Goal: Task Accomplishment & Management: Complete application form

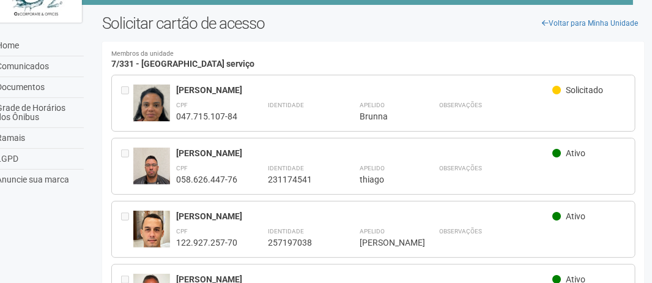
scroll to position [247, 19]
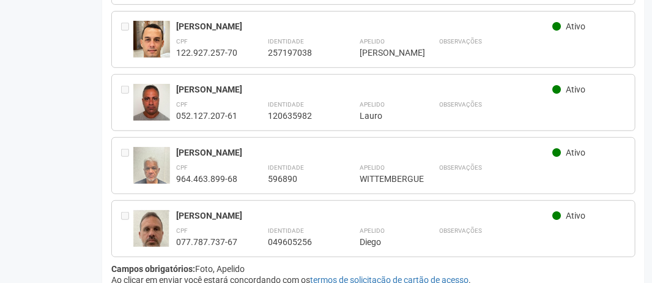
click at [137, 92] on div "Lauro Gomes Neto Ativo CPF 052.127.207-61 Identidade 120635982 Apelido ***** La…" at bounding box center [373, 102] width 524 height 57
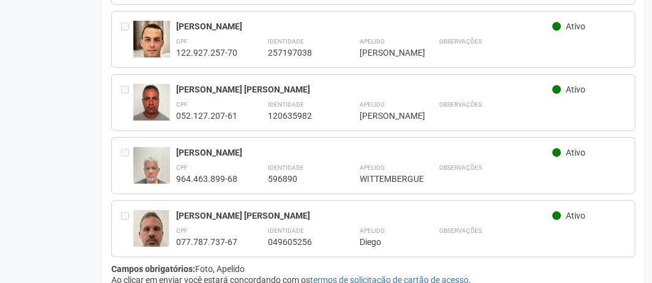
scroll to position [247, 19]
click at [129, 93] on div at bounding box center [127, 102] width 12 height 37
click at [133, 85] on img at bounding box center [151, 108] width 37 height 49
click at [126, 92] on div at bounding box center [127, 102] width 12 height 37
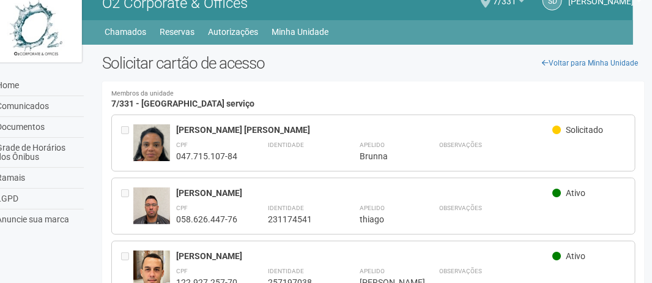
scroll to position [0, 19]
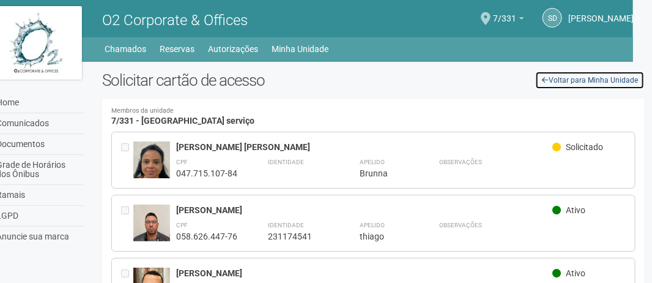
click at [572, 78] on link "Voltar para Minha Unidade" at bounding box center [590, 80] width 110 height 18
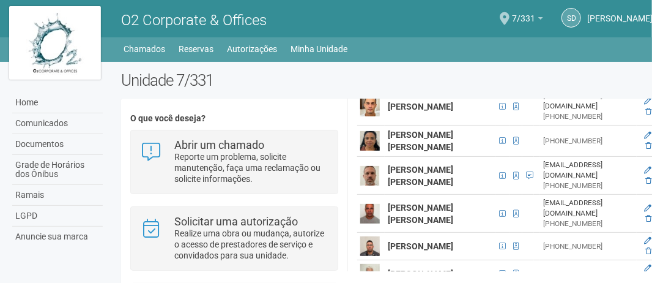
scroll to position [0, 20]
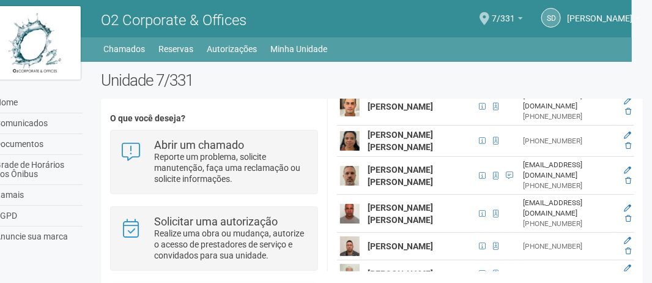
click at [626, 274] on link at bounding box center [628, 278] width 6 height 9
click at [490, 260] on td at bounding box center [496, 274] width 13 height 28
click at [493, 270] on span at bounding box center [496, 273] width 6 height 7
click at [625, 264] on icon at bounding box center [627, 267] width 7 height 7
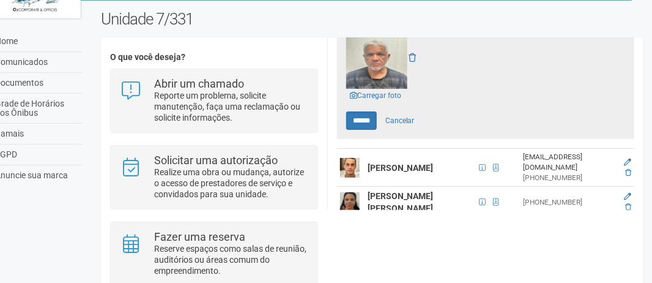
scroll to position [306, 0]
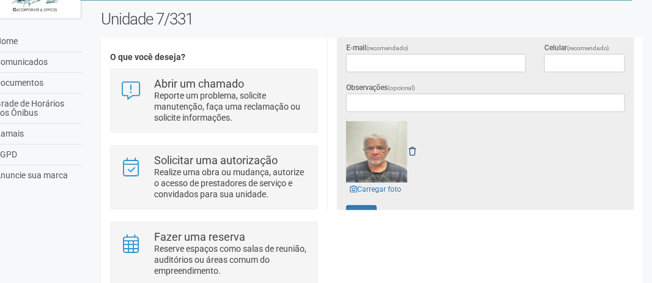
click at [411, 147] on div at bounding box center [485, 151] width 279 height 61
click at [415, 149] on icon at bounding box center [412, 151] width 7 height 9
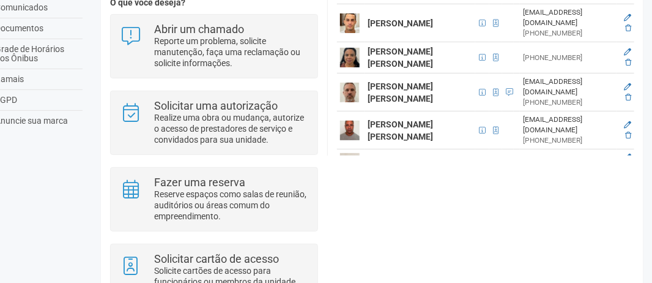
scroll to position [50, 20]
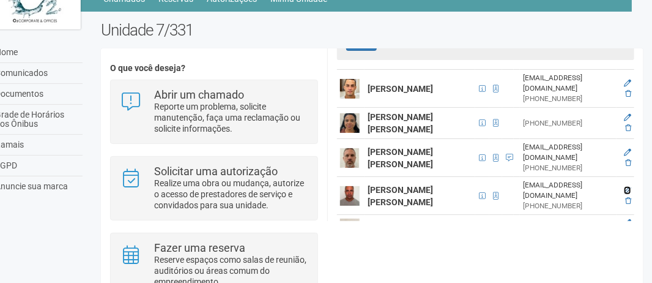
click at [624, 187] on icon at bounding box center [627, 190] width 7 height 7
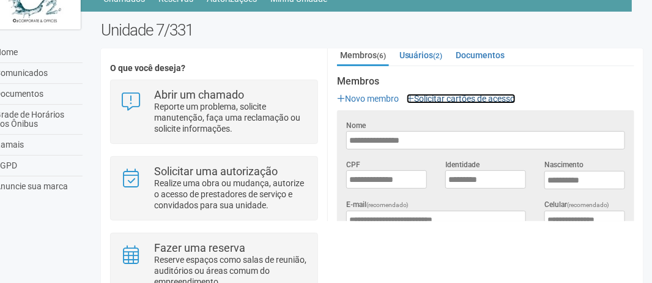
click at [516, 97] on link "Solicitar cartões de acesso" at bounding box center [461, 99] width 109 height 10
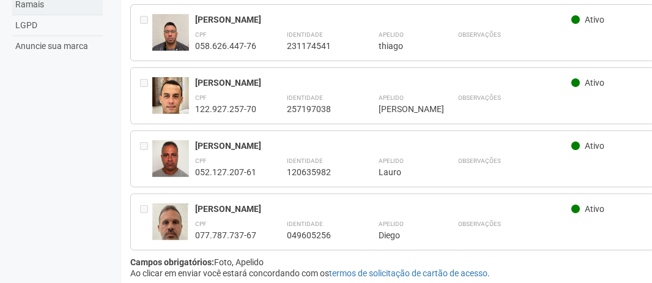
scroll to position [169, 0]
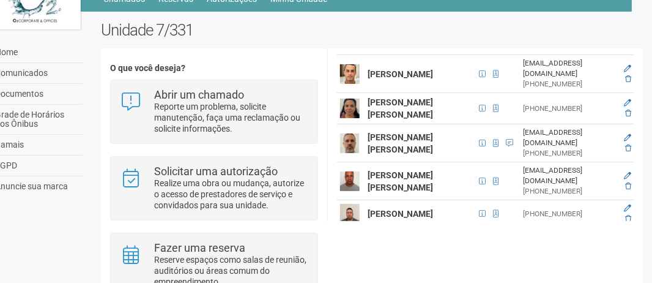
scroll to position [234, 0]
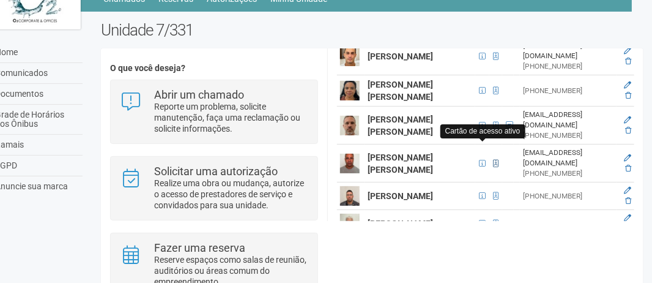
click at [490, 157] on span at bounding box center [496, 163] width 13 height 13
click at [493, 160] on span at bounding box center [496, 163] width 6 height 7
click at [625, 165] on icon at bounding box center [628, 168] width 6 height 7
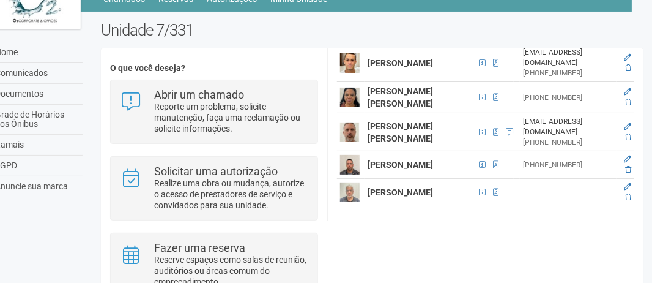
scroll to position [207, 0]
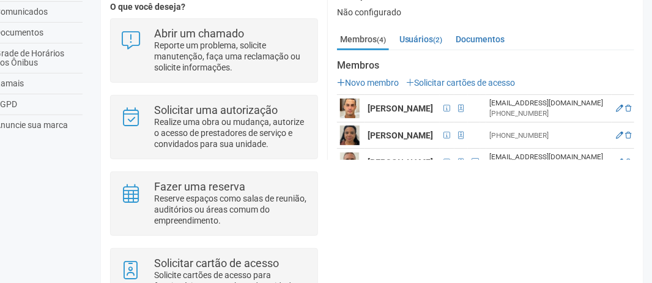
scroll to position [114, 0]
click at [423, 33] on link "Usuários (2)" at bounding box center [422, 40] width 50 height 18
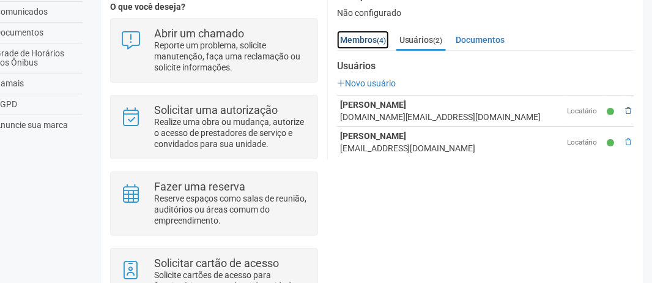
click at [369, 38] on link "Membros (4)" at bounding box center [363, 40] width 52 height 18
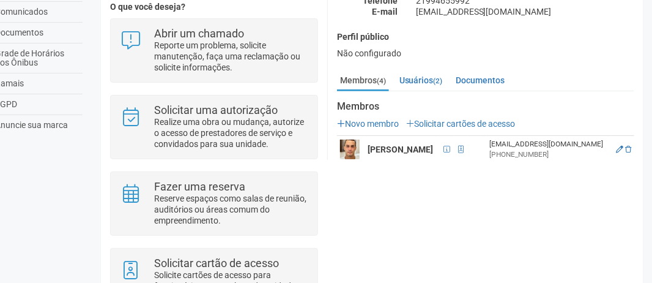
scroll to position [53, 0]
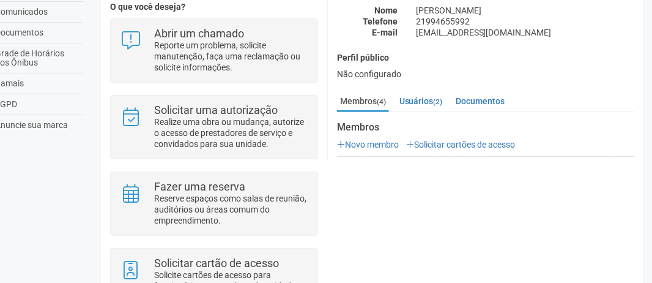
click at [505, 135] on div "Membros Novo membro Solicitar cartões de acesso [PERSON_NAME] [EMAIL_ADDRESS][D…" at bounding box center [485, 193] width 297 height 142
click at [502, 140] on link "Solicitar cartões de acesso" at bounding box center [461, 145] width 109 height 10
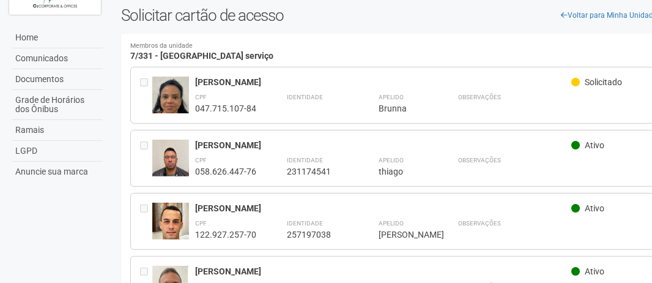
scroll to position [122, 0]
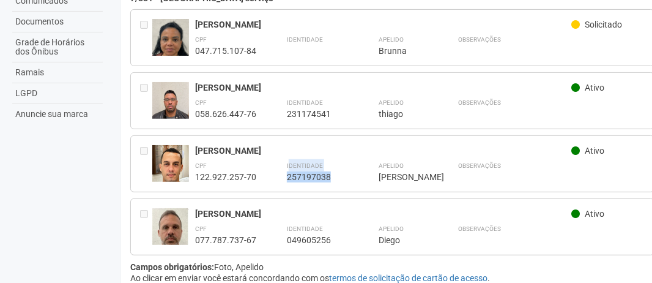
drag, startPoint x: 290, startPoint y: 163, endPoint x: 350, endPoint y: 186, distance: 64.3
click at [349, 187] on div "[PERSON_NAME] Ativo CPF 122.927.257-70 Identidade 257197038 Apelido ********* […" at bounding box center [392, 163] width 524 height 57
drag, startPoint x: 287, startPoint y: 217, endPoint x: 349, endPoint y: 232, distance: 63.5
click at [347, 231] on div "[PERSON_NAME] Ativo CPF 077.787.737-67 Identidade 049605256 Apelido ***** Diego…" at bounding box center [420, 226] width 450 height 37
drag, startPoint x: 364, startPoint y: 143, endPoint x: 375, endPoint y: 149, distance: 12.3
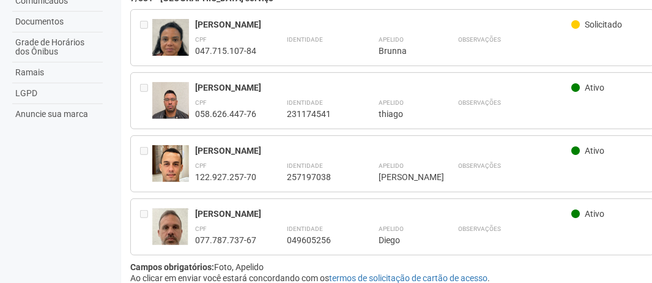
click at [374, 148] on div "[PERSON_NAME] Ativo CPF 122.927.257-70 Identidade 257197038 Apelido ********* […" at bounding box center [392, 163] width 524 height 57
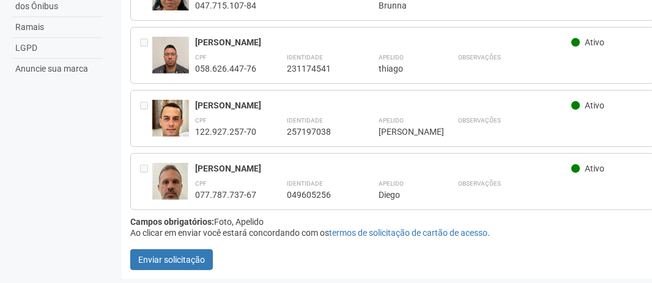
scroll to position [0, 0]
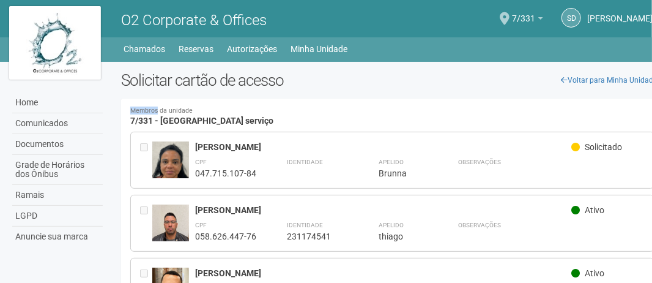
drag, startPoint x: 132, startPoint y: 114, endPoint x: 158, endPoint y: 114, distance: 25.7
click at [158, 114] on small "Membros da unidade" at bounding box center [392, 111] width 524 height 7
